Goal: Transaction & Acquisition: Purchase product/service

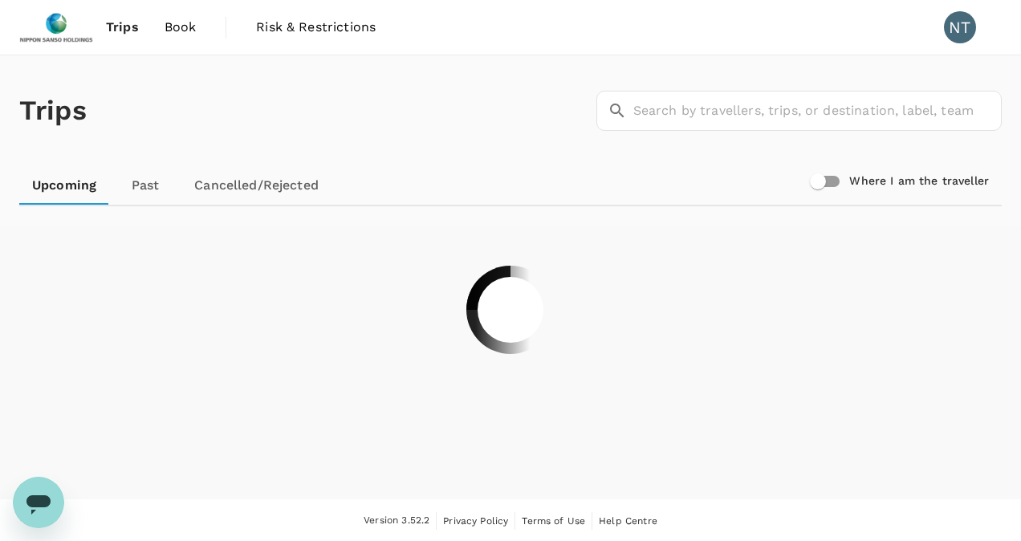
click at [180, 26] on span "Book" at bounding box center [180, 27] width 32 height 19
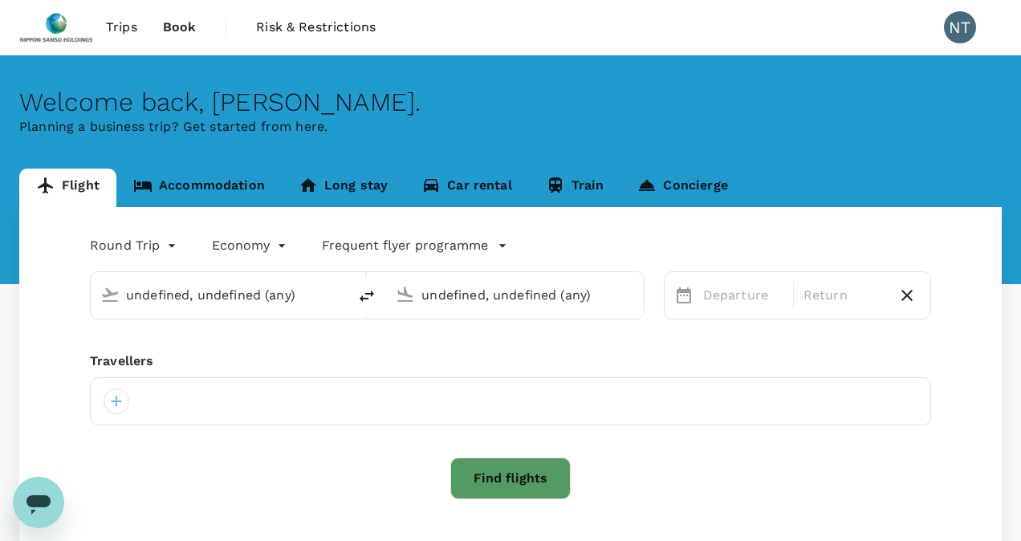
type input "Tan Son Nhat Intl (SGN)"
type input "[PERSON_NAME][GEOGRAPHIC_DATA][PERSON_NAME] (SYD)"
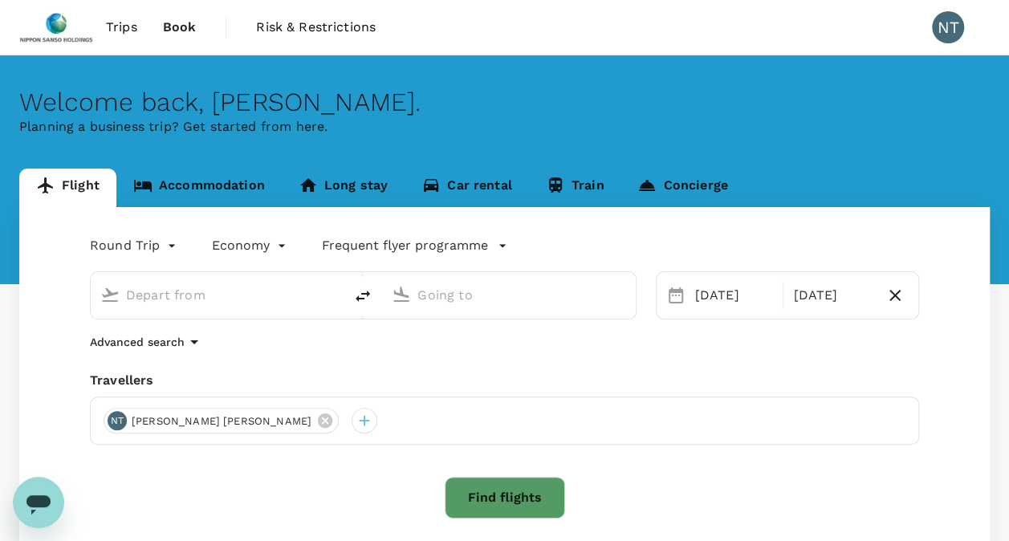
type input "Tan Son Nhat Intl (SGN)"
type input "[PERSON_NAME][GEOGRAPHIC_DATA][PERSON_NAME] (SYD)"
type input "Tan Son Nhat Intl (SGN)"
type input "[PERSON_NAME][GEOGRAPHIC_DATA][PERSON_NAME] (SYD)"
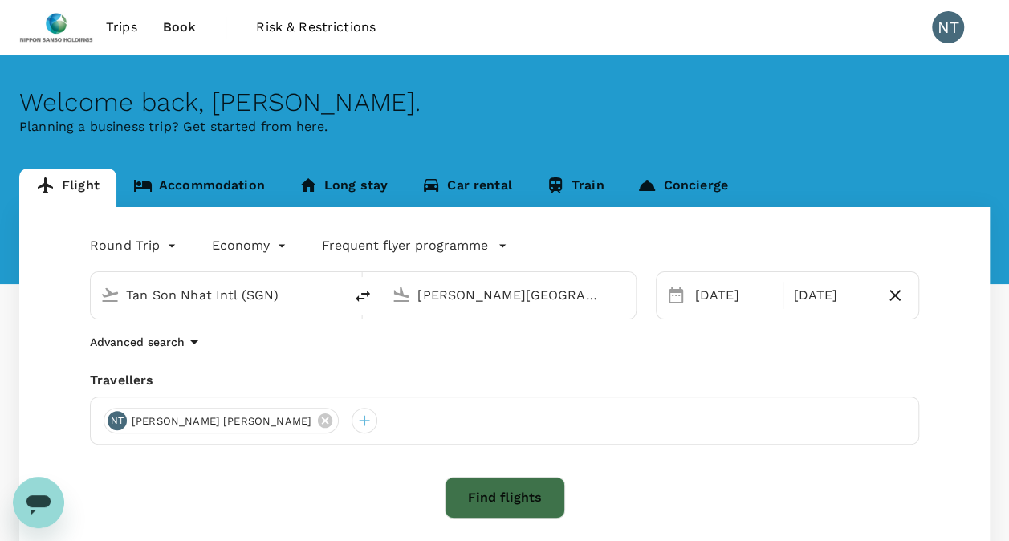
click at [498, 490] on button "Find flights" at bounding box center [504, 498] width 120 height 42
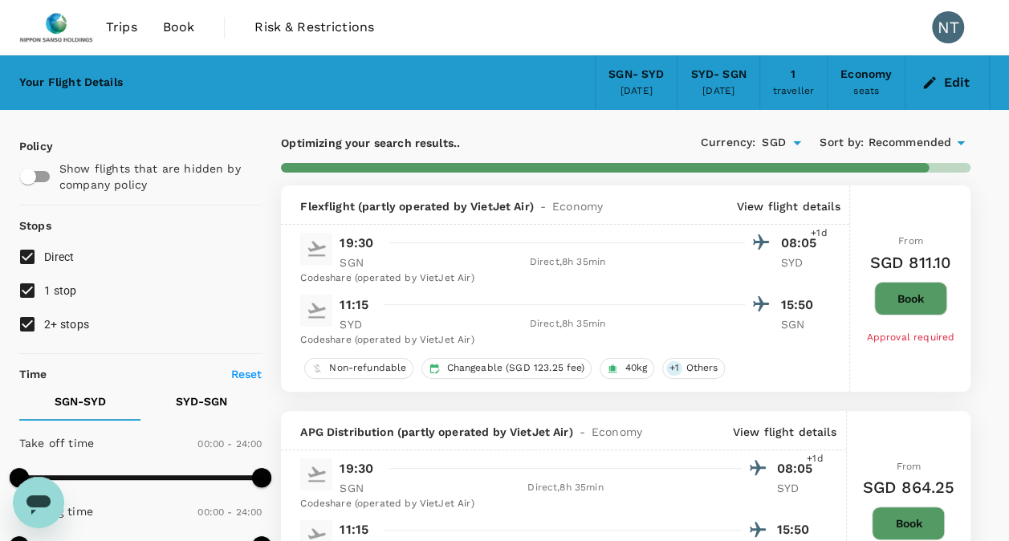
type input "1870"
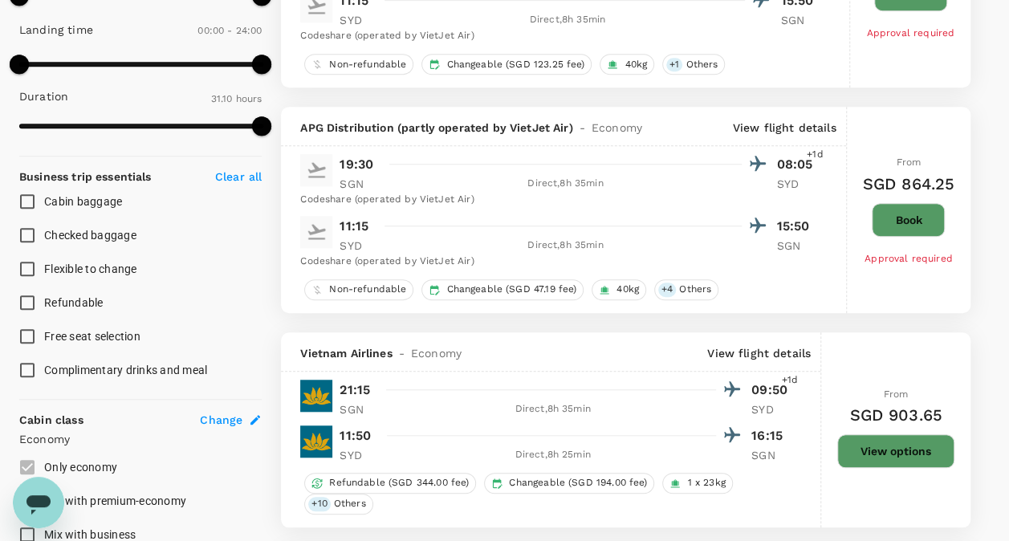
scroll to position [642, 0]
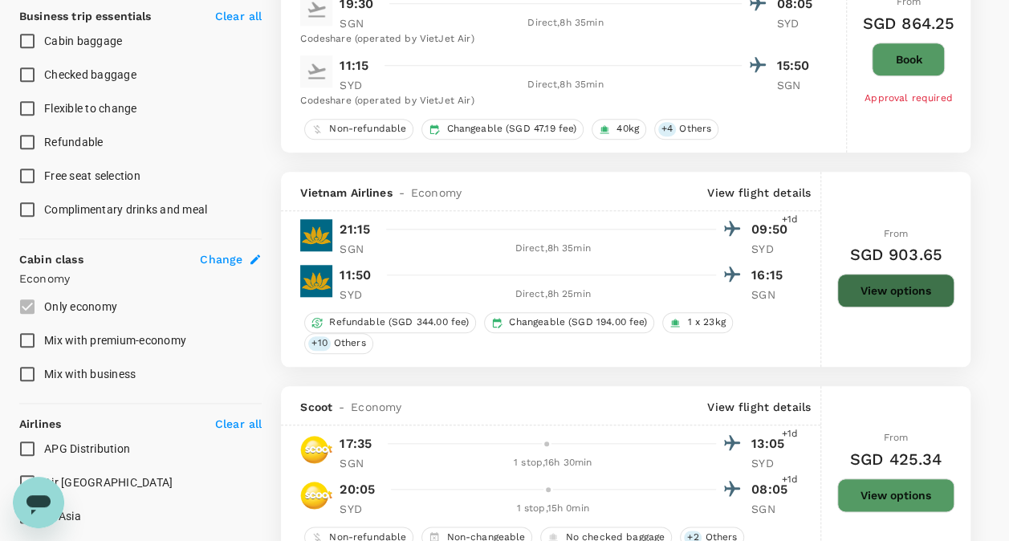
click at [882, 281] on button "View options" at bounding box center [895, 291] width 117 height 34
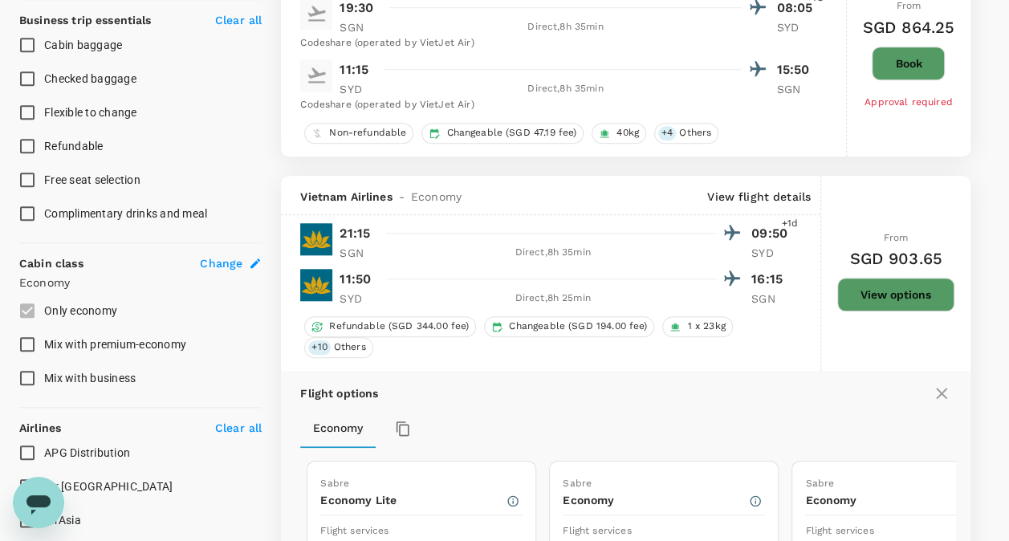
scroll to position [571, 0]
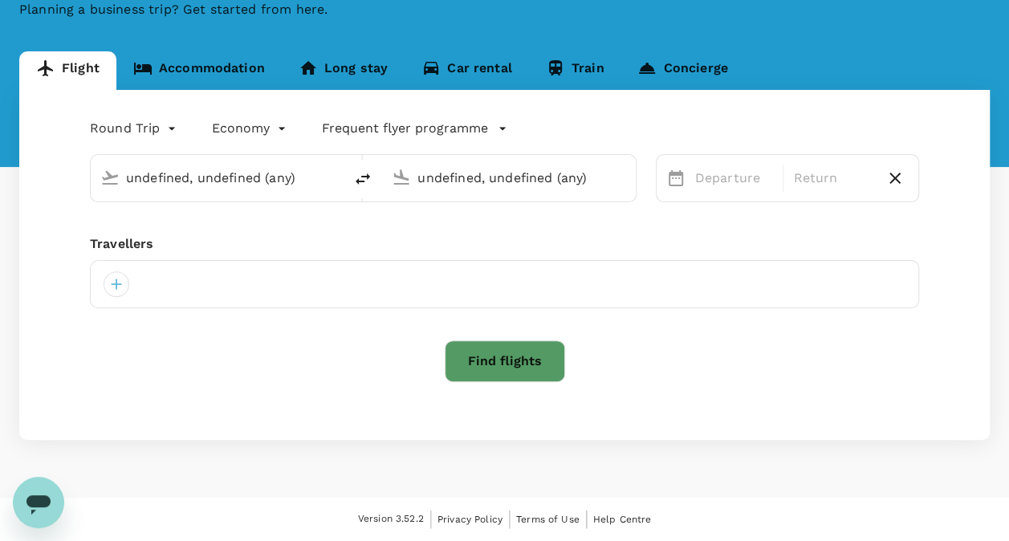
type input "Tan Son Nhat Intl (SGN)"
type input "[PERSON_NAME][GEOGRAPHIC_DATA][PERSON_NAME] (SYD)"
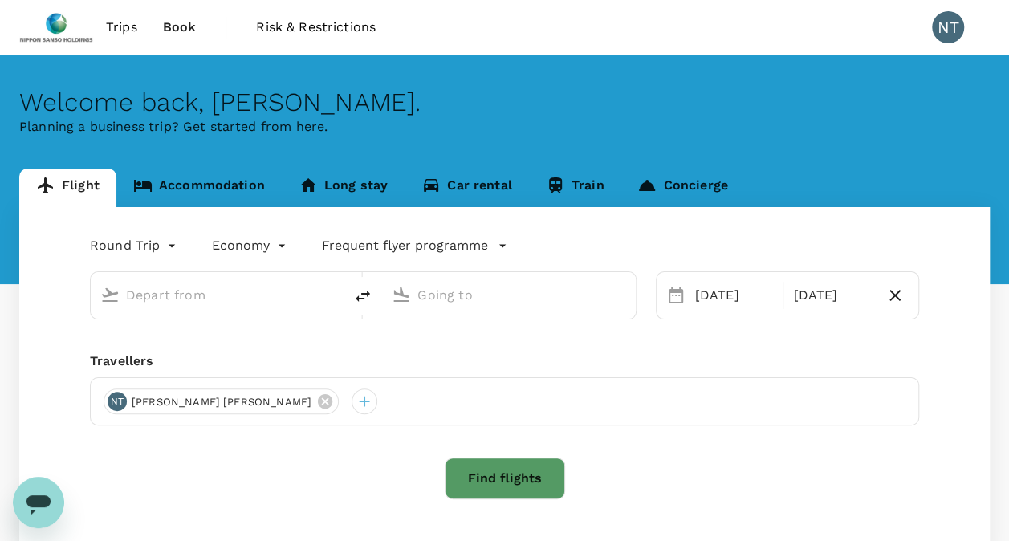
type input "Tan Son Nhat Intl (SGN)"
type input "[PERSON_NAME][GEOGRAPHIC_DATA][PERSON_NAME] (SYD)"
type input "Tan Son Nhat Intl (SGN)"
type input "[PERSON_NAME][GEOGRAPHIC_DATA][PERSON_NAME] (SYD)"
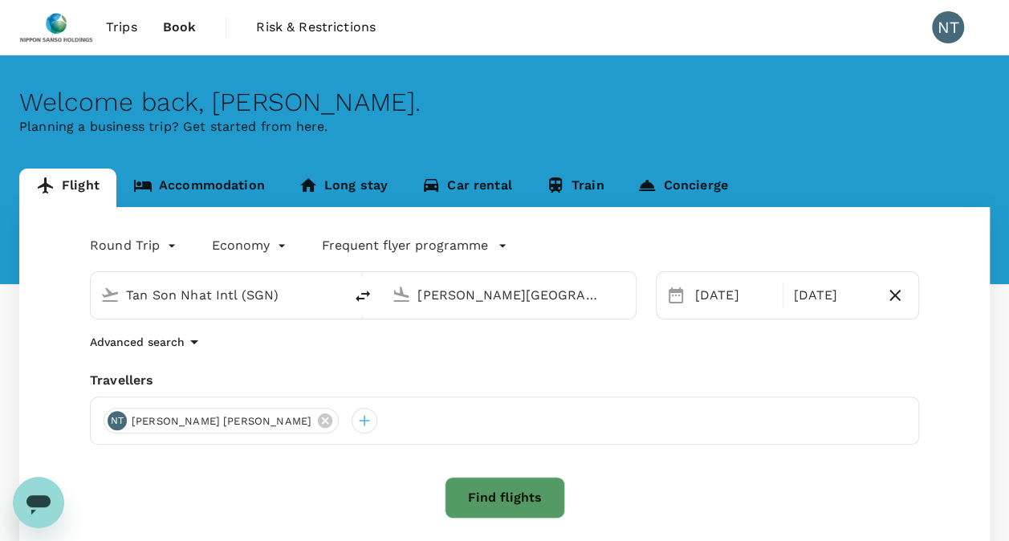
click at [681, 298] on icon at bounding box center [675, 295] width 14 height 16
click at [676, 295] on icon at bounding box center [675, 295] width 14 height 16
click at [534, 306] on input "[PERSON_NAME][GEOGRAPHIC_DATA][PERSON_NAME] (SYD)" at bounding box center [509, 294] width 184 height 25
click at [660, 304] on div "[DATE] Nov" at bounding box center [787, 295] width 263 height 48
click at [674, 295] on icon at bounding box center [675, 295] width 19 height 19
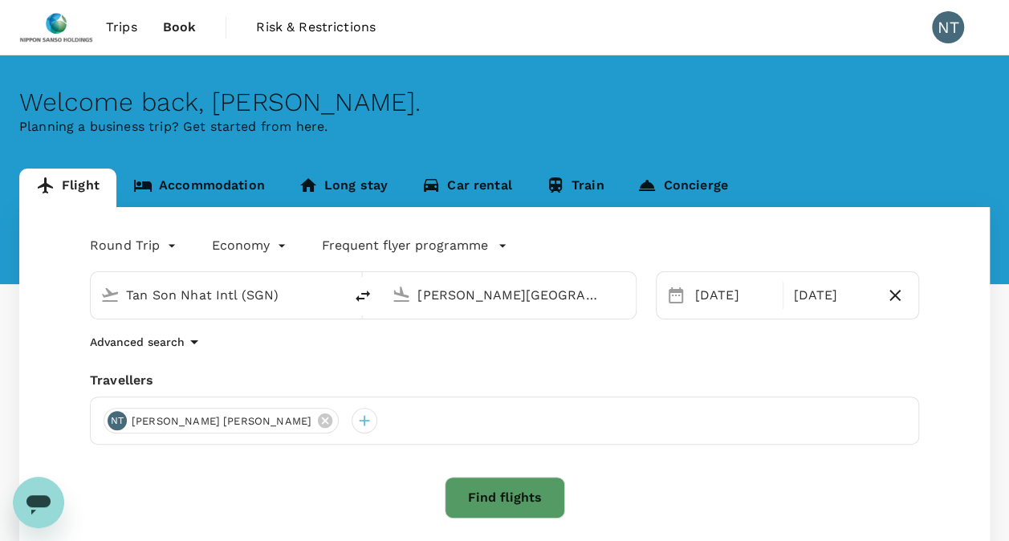
click at [891, 303] on icon "button" at bounding box center [894, 295] width 19 height 19
click at [712, 295] on div "[DATE]" at bounding box center [740, 295] width 105 height 32
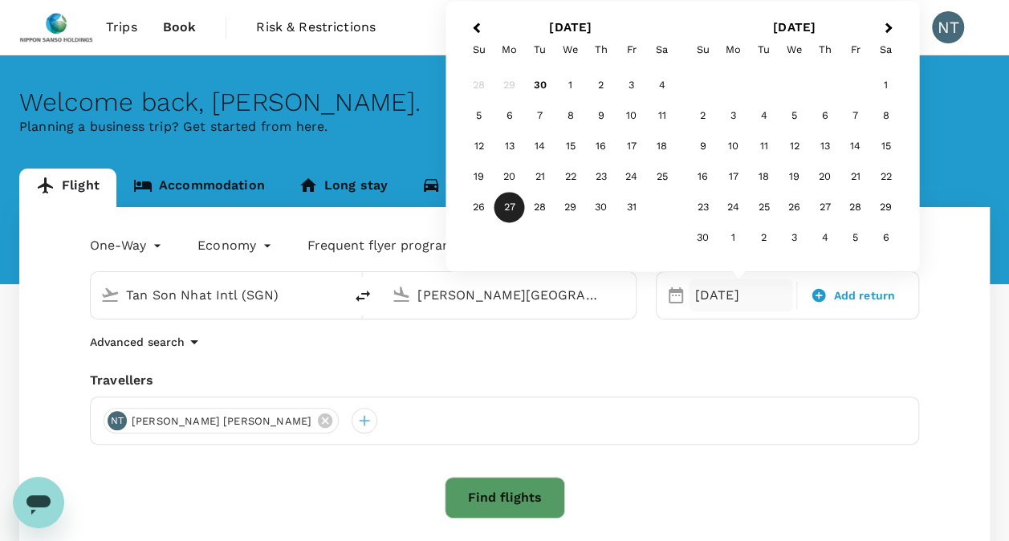
click at [513, 208] on div "27" at bounding box center [509, 208] width 30 height 30
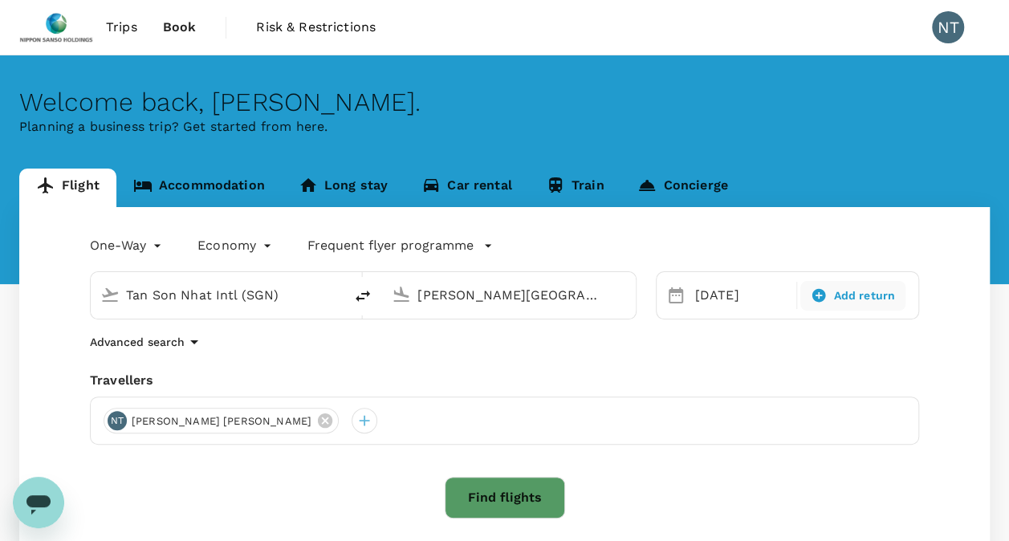
click at [862, 299] on span "Add return" at bounding box center [864, 295] width 62 height 17
type input "roundtrip"
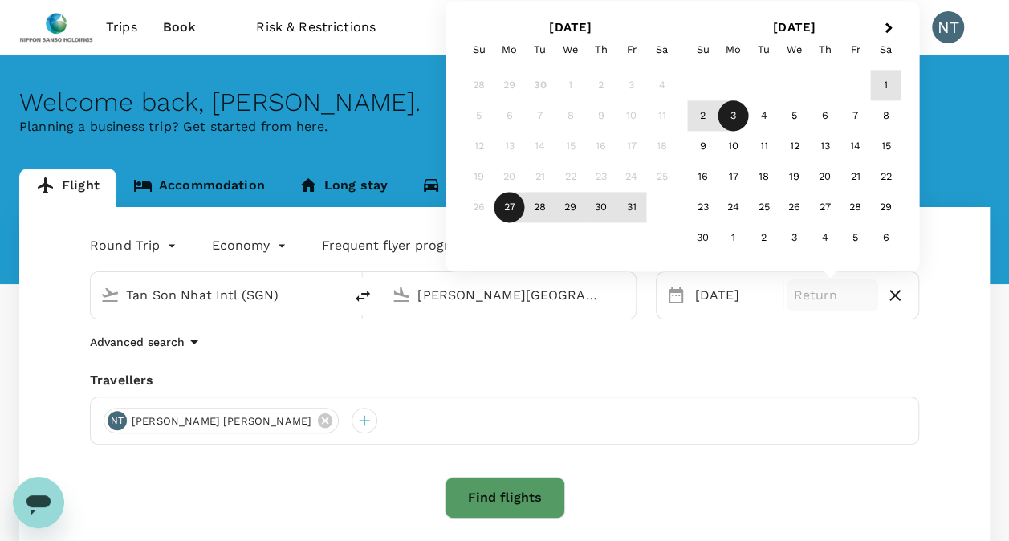
click at [732, 116] on div "3" at bounding box center [733, 116] width 30 height 30
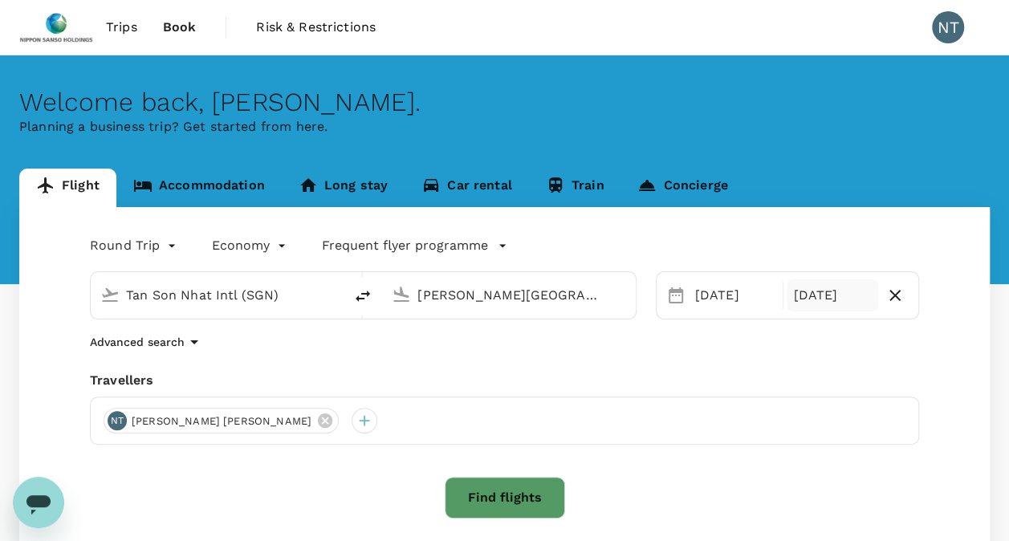
click at [497, 499] on button "Find flights" at bounding box center [504, 498] width 120 height 42
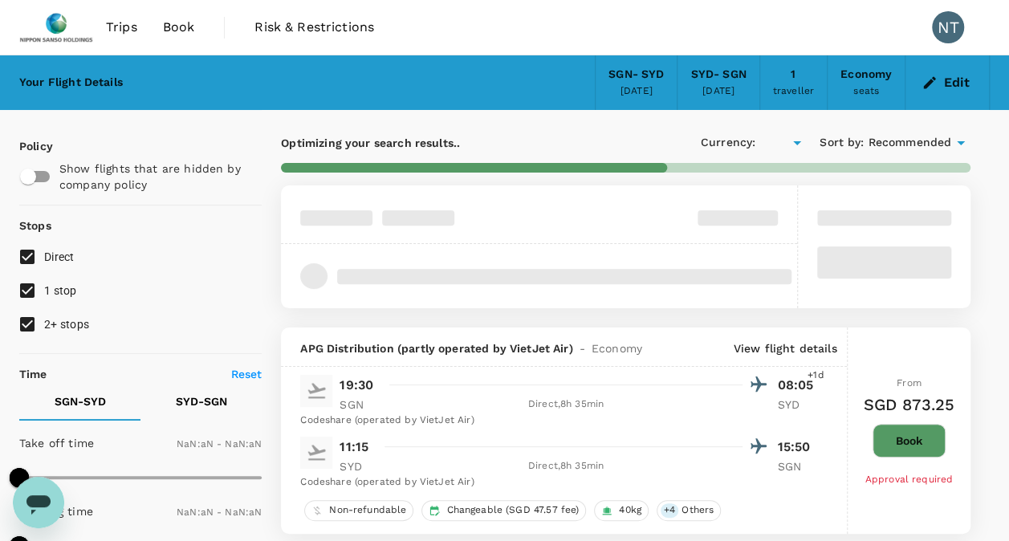
type input "SGD"
type input "1440"
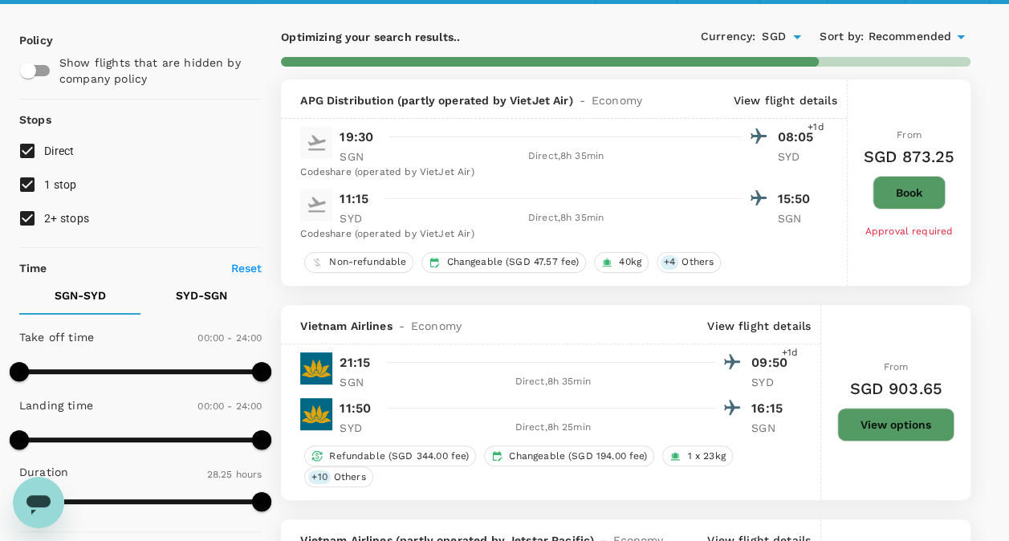
scroll to position [160, 0]
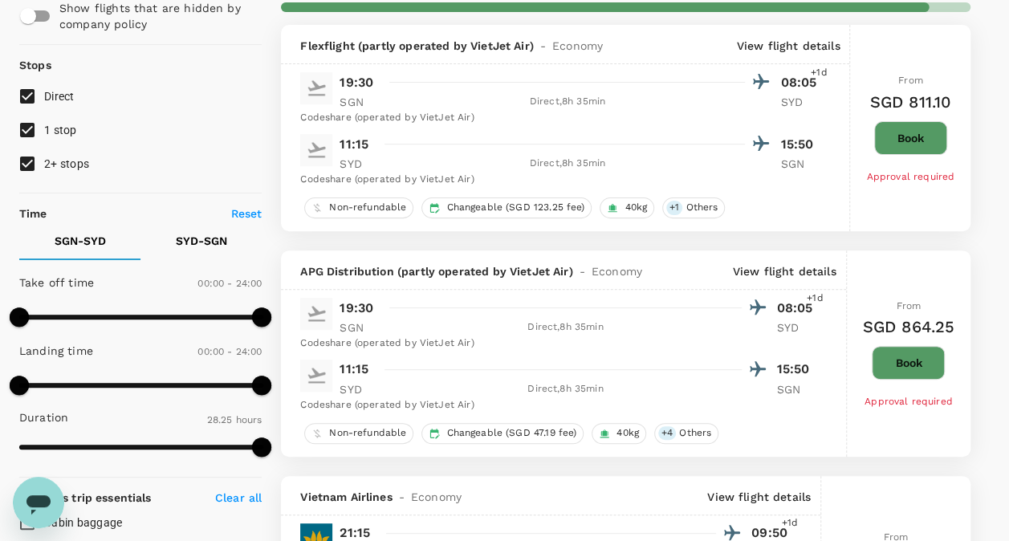
type input "1870"
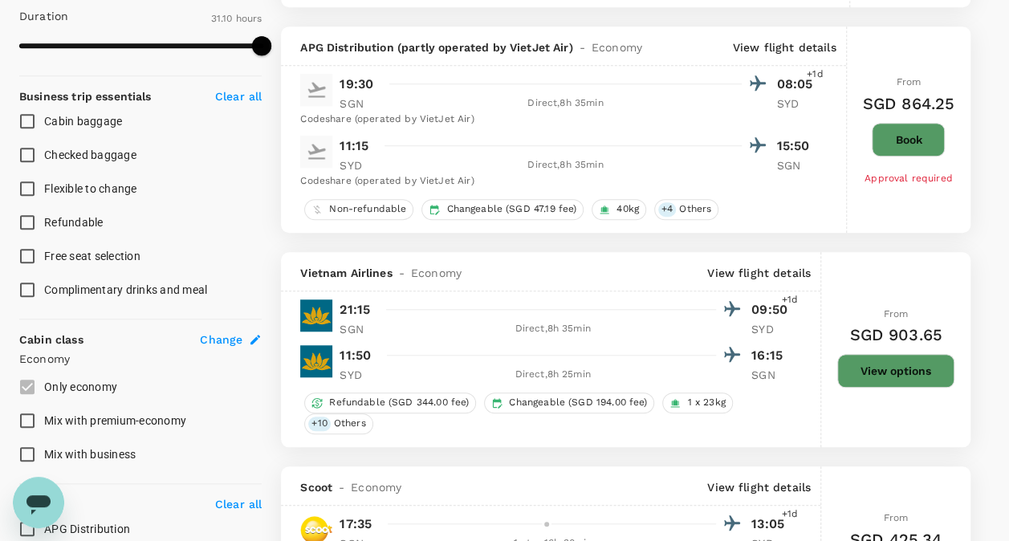
scroll to position [642, 0]
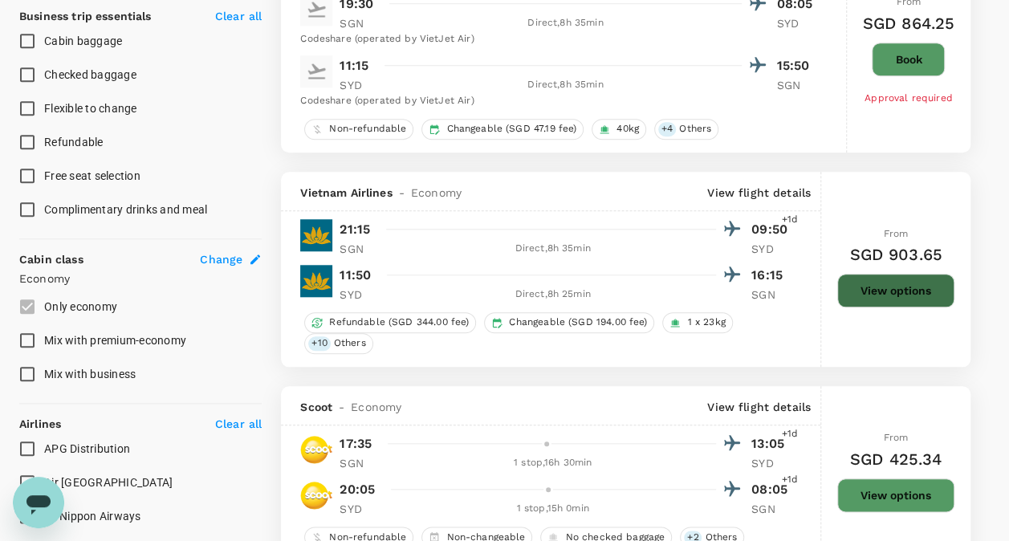
click at [878, 283] on button "View options" at bounding box center [895, 291] width 117 height 34
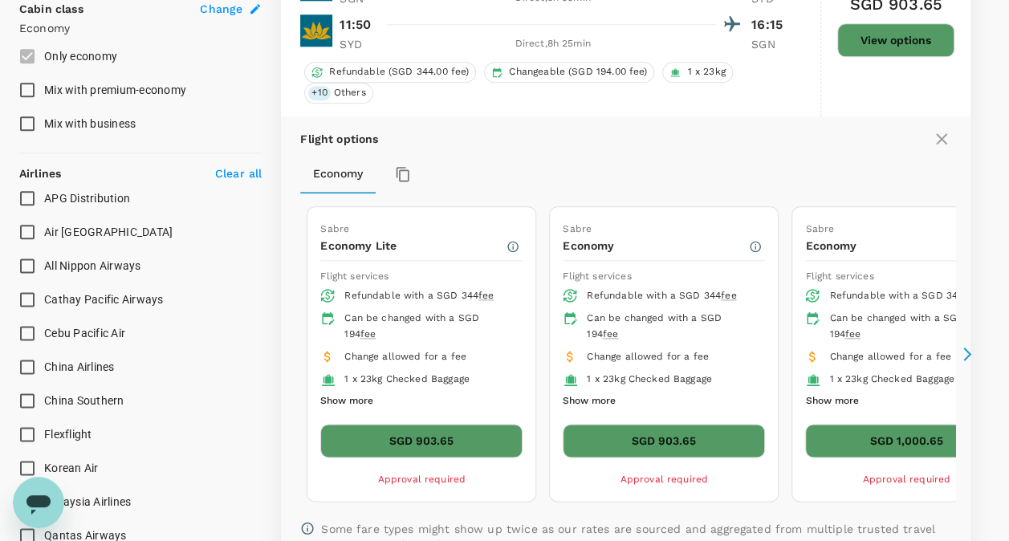
scroll to position [972, 0]
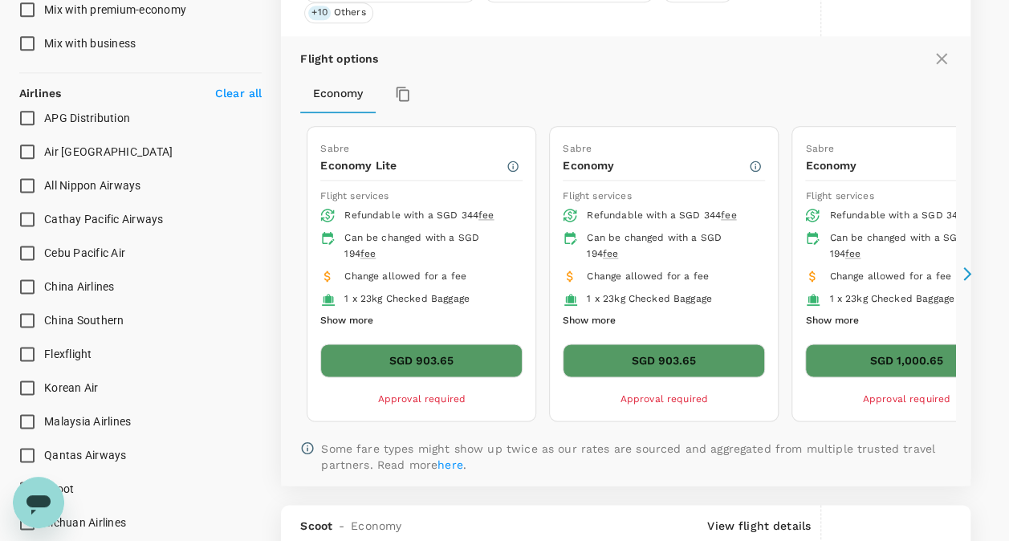
click at [685, 351] on button "SGD 903.65" at bounding box center [663, 360] width 202 height 34
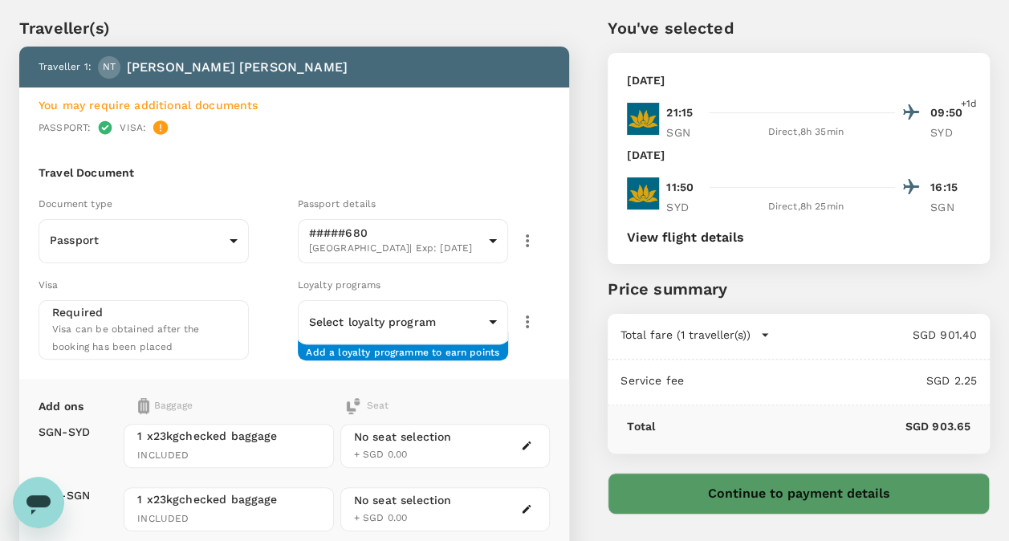
scroll to position [80, 0]
